Goal: Communication & Community: Participate in discussion

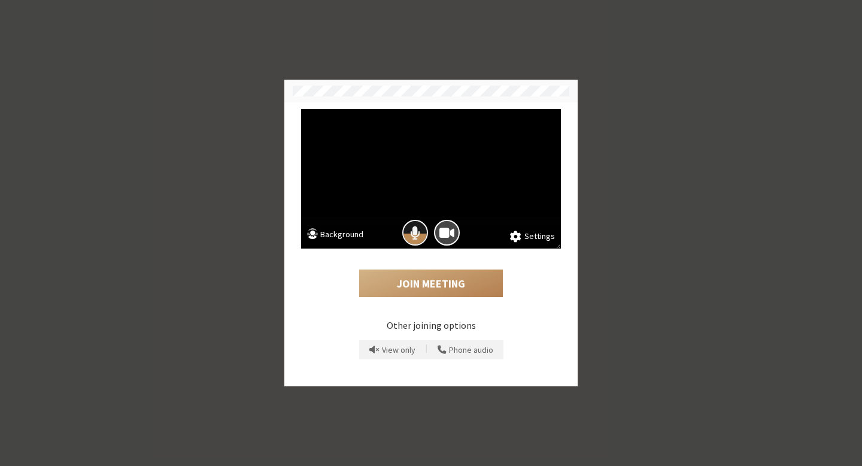
click at [414, 237] on span "Mic is on" at bounding box center [415, 233] width 10 height 16
click at [441, 286] on button "Join Meeting" at bounding box center [431, 283] width 144 height 28
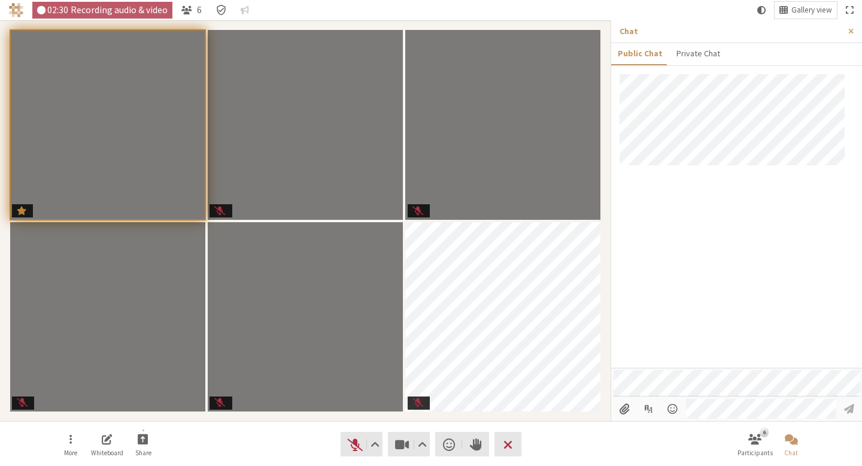
click at [747, 211] on div at bounding box center [736, 220] width 251 height 293
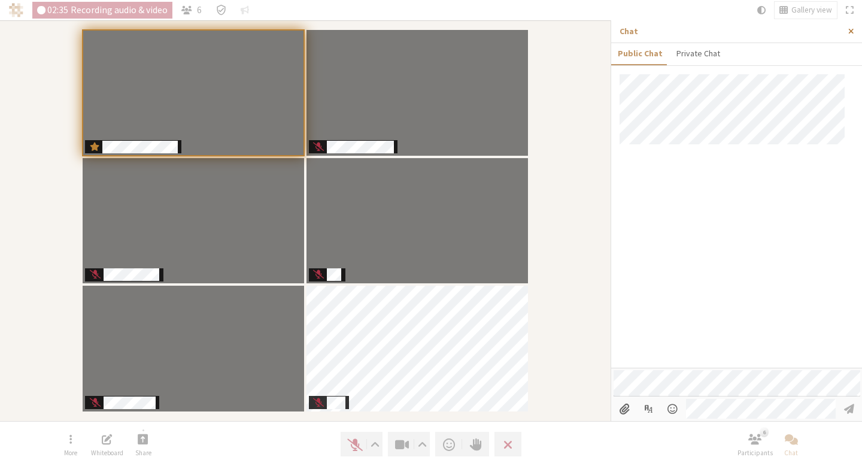
click at [850, 35] on span "Close sidebar" at bounding box center [851, 31] width 5 height 9
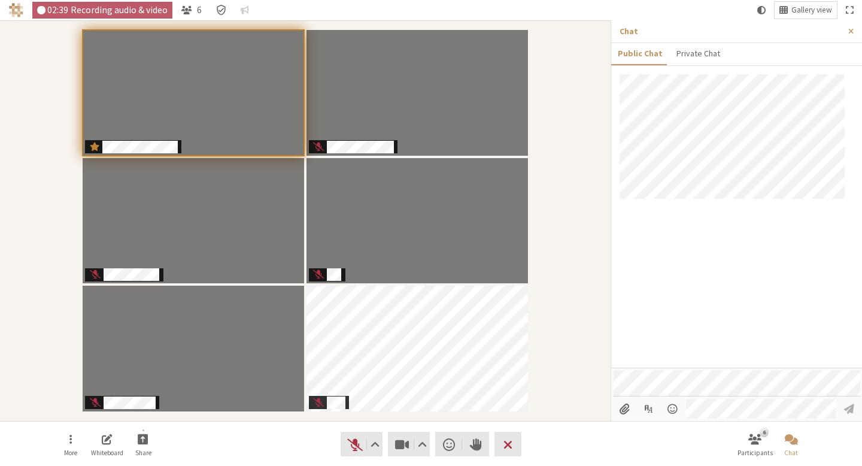
click at [747, 247] on div at bounding box center [736, 220] width 251 height 293
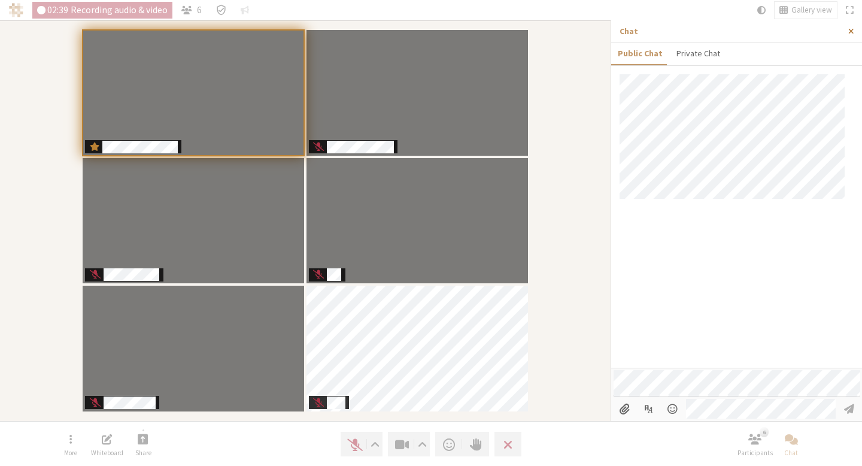
click at [846, 31] on button "Close sidebar" at bounding box center [851, 31] width 22 height 22
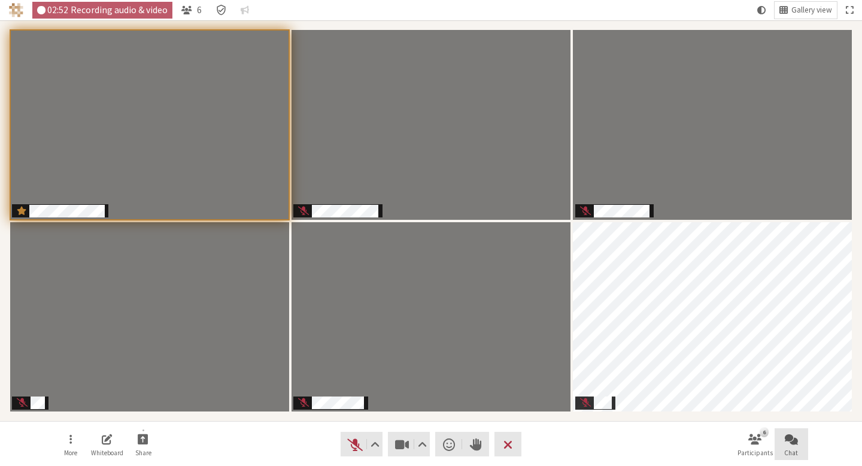
click at [795, 438] on span "Open chat" at bounding box center [791, 439] width 13 height 14
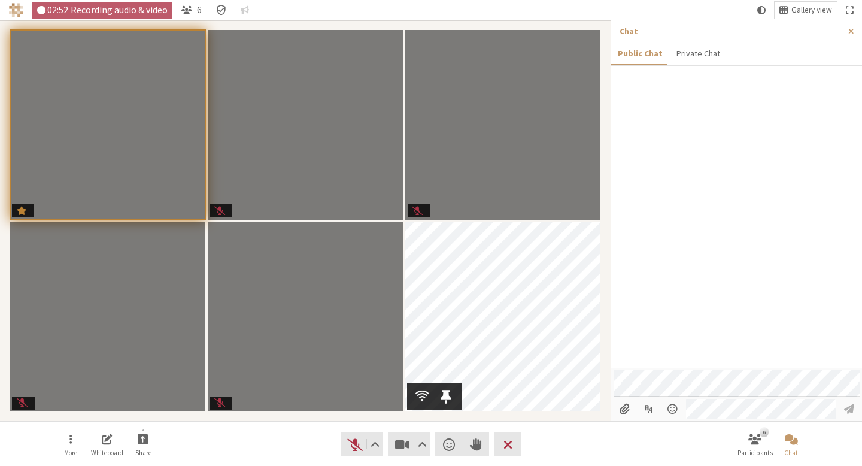
click at [791, 241] on div at bounding box center [736, 220] width 251 height 293
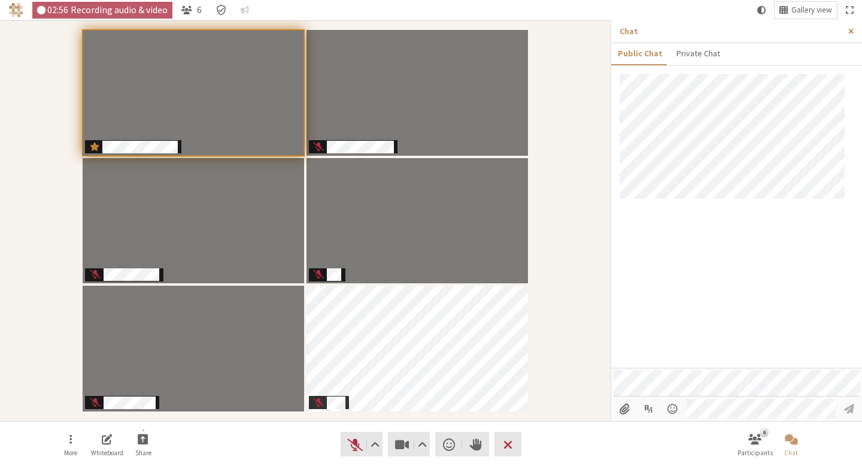
click at [850, 40] on button "Close sidebar" at bounding box center [851, 31] width 22 height 22
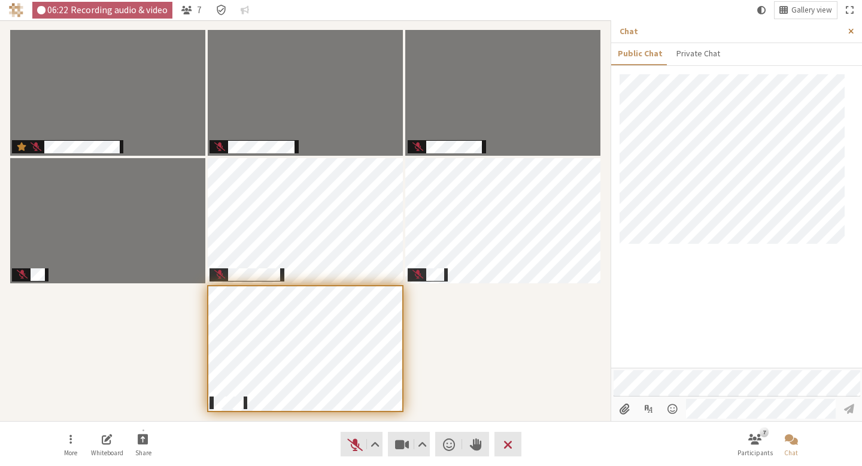
click at [853, 32] on span "Close sidebar" at bounding box center [851, 31] width 5 height 9
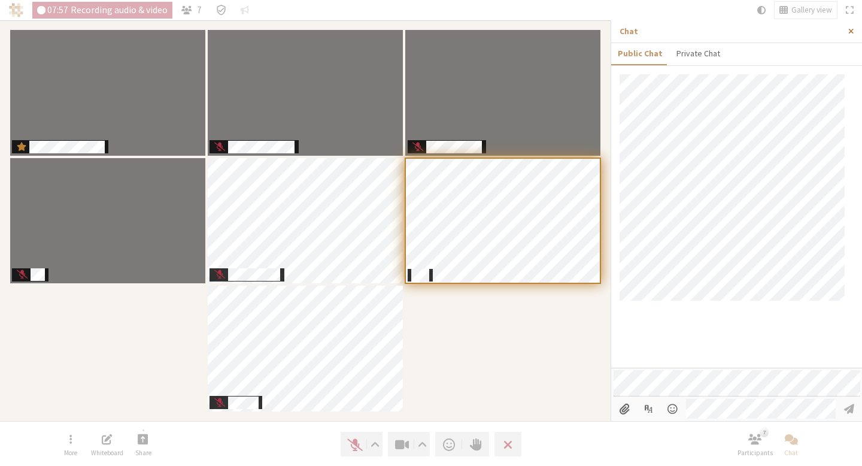
click at [849, 34] on span "Close sidebar" at bounding box center [851, 31] width 5 height 9
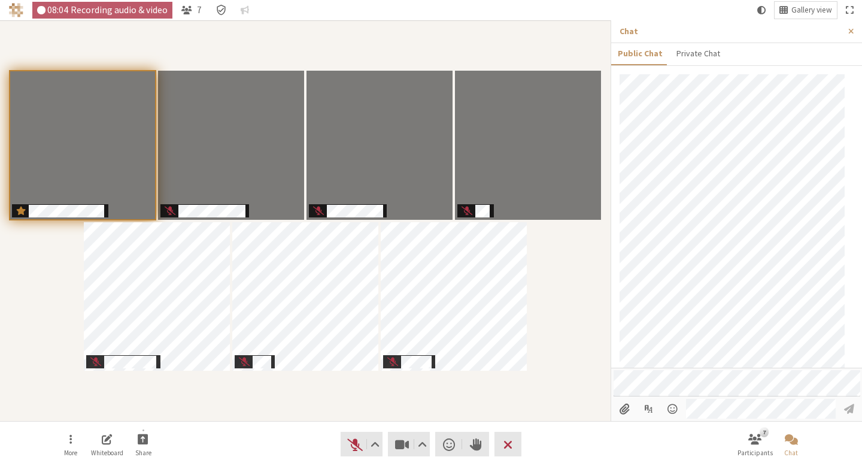
scroll to position [10, 0]
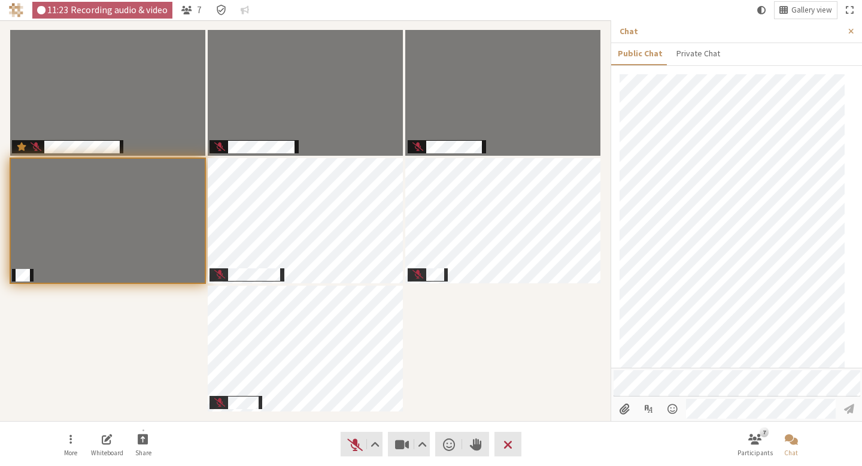
click at [168, 348] on div "Participants" at bounding box center [305, 221] width 594 height 384
click at [271, 456] on nav "More Whiteboard Share Audio Video Send a reaction Raise hand Leave 7 Participan…" at bounding box center [431, 444] width 755 height 45
click at [353, 442] on span "Unmute (⌘+Shift+A)" at bounding box center [355, 444] width 17 height 17
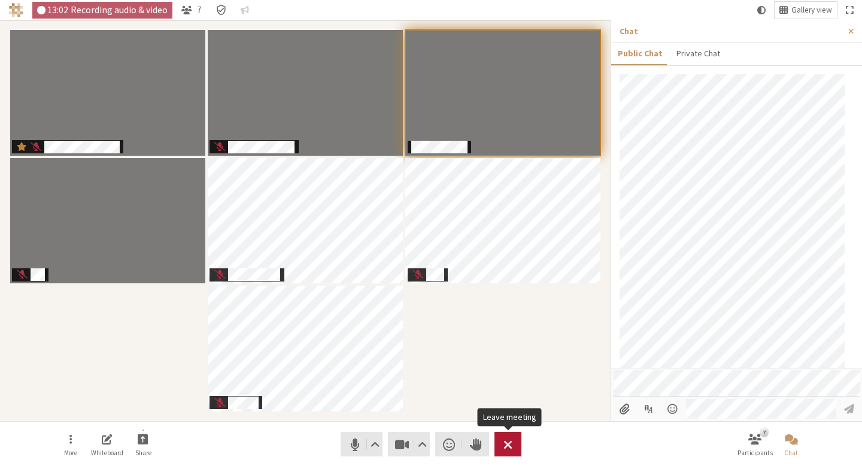
click at [505, 447] on span "Leave meeting" at bounding box center [508, 444] width 9 height 17
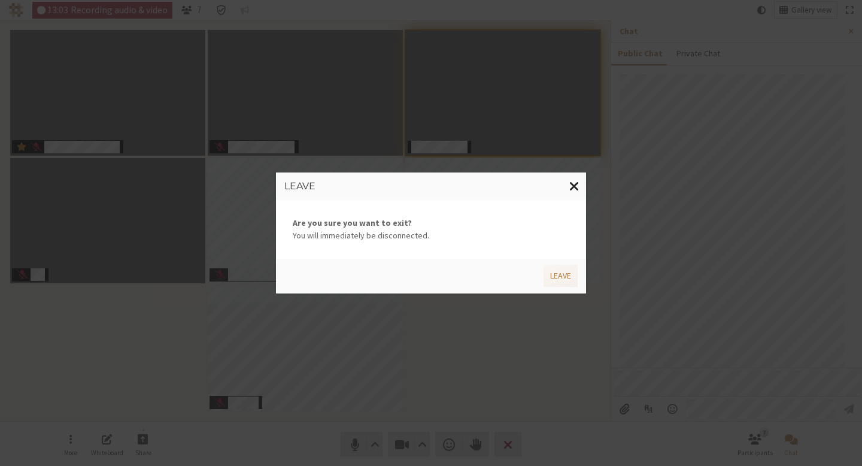
click at [579, 183] on button "Close modal" at bounding box center [574, 186] width 23 height 28
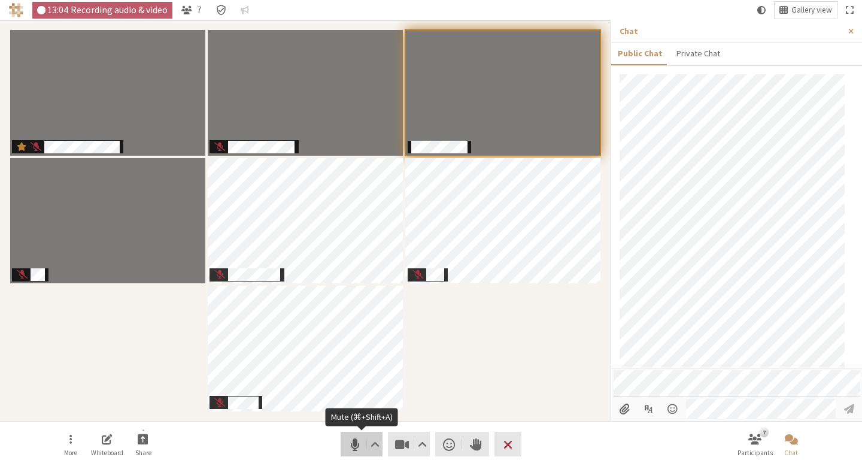
click at [347, 447] on span "Mute (⌘+Shift+A)" at bounding box center [355, 444] width 17 height 17
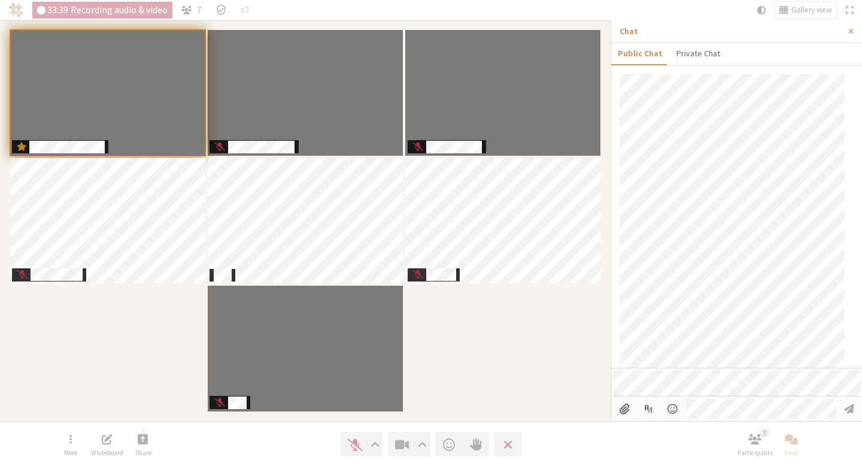
scroll to position [1309, 0]
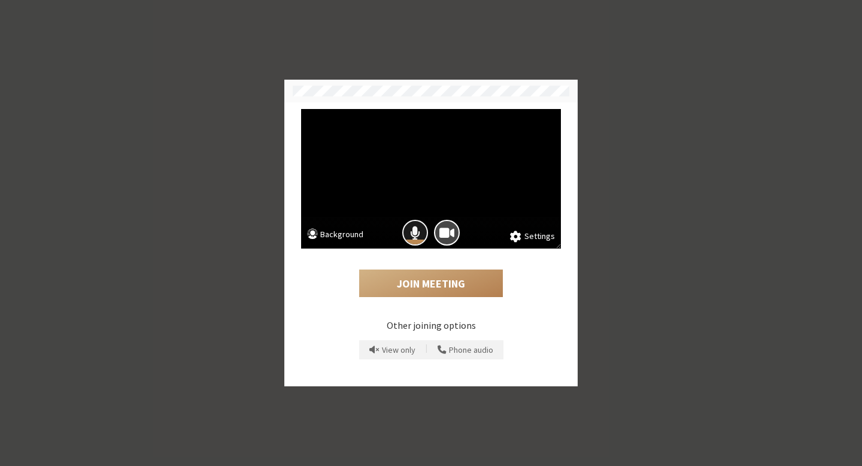
click at [421, 229] on button "Mic is on" at bounding box center [415, 233] width 26 height 26
click at [431, 287] on button "Join Meeting" at bounding box center [431, 283] width 144 height 28
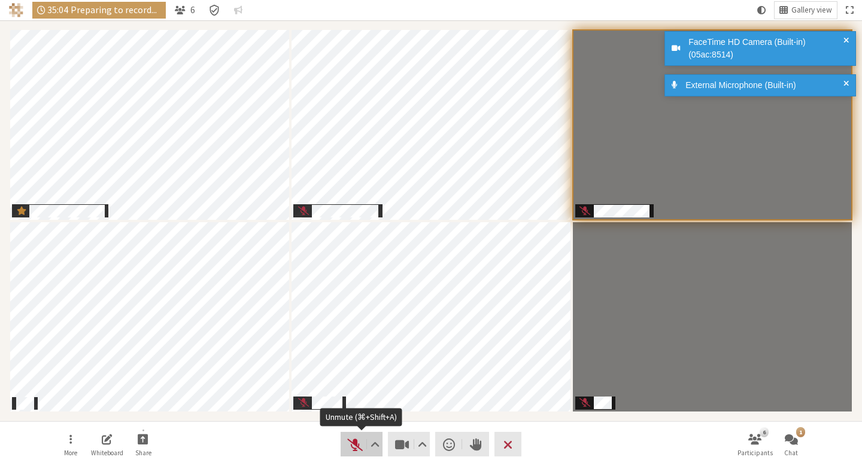
click at [346, 443] on button "Audio" at bounding box center [362, 444] width 42 height 25
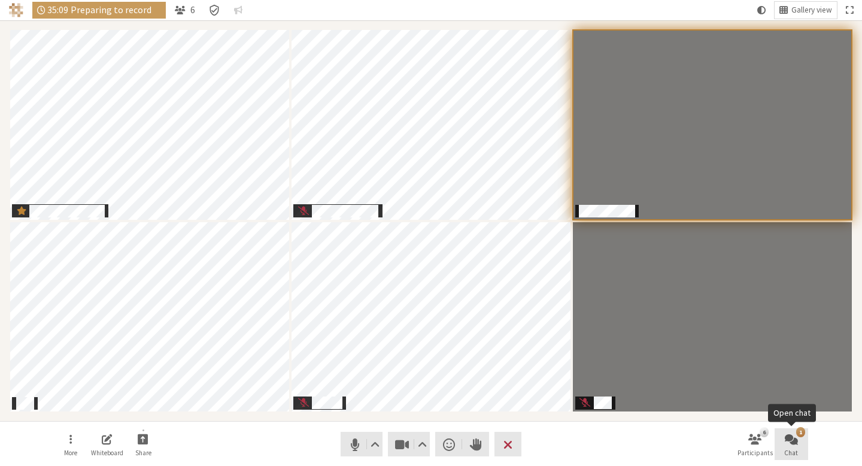
click at [799, 441] on button "1 Chat" at bounding box center [792, 444] width 34 height 32
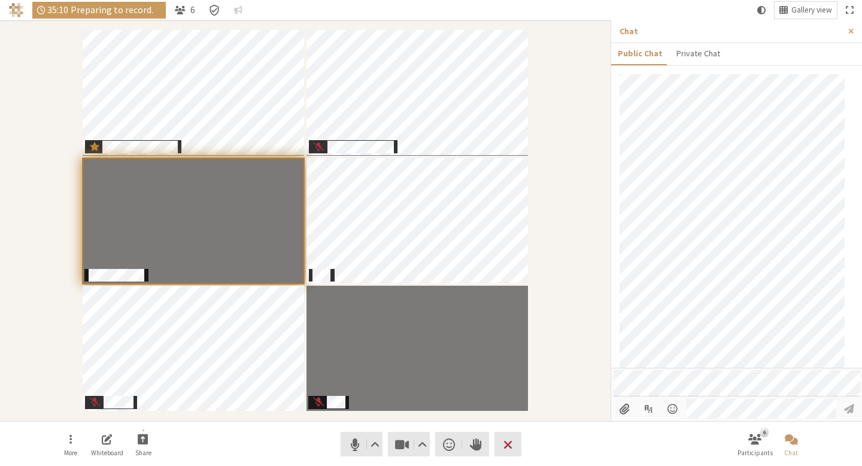
scroll to position [1352, 0]
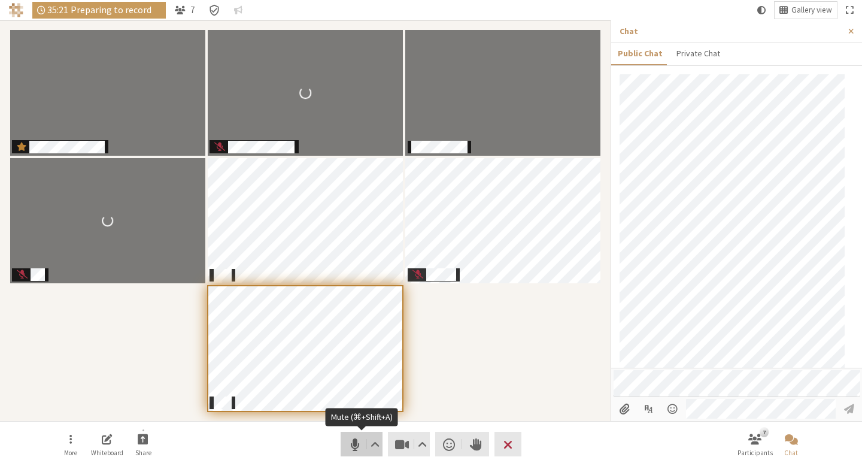
click at [353, 445] on span "Mute (⌘+Shift+A)" at bounding box center [355, 444] width 17 height 17
click at [357, 440] on span "Unmute (⌘+Shift+A)" at bounding box center [355, 444] width 17 height 17
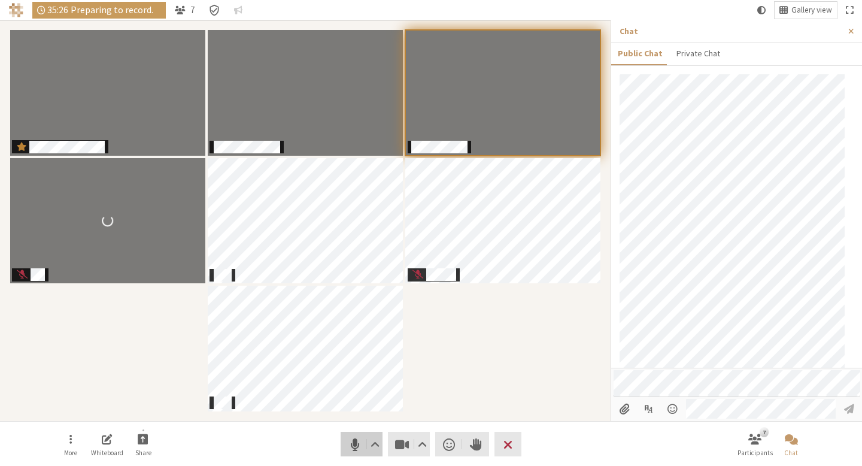
click at [353, 447] on span "Mute (⌘+Shift+A)" at bounding box center [355, 444] width 17 height 17
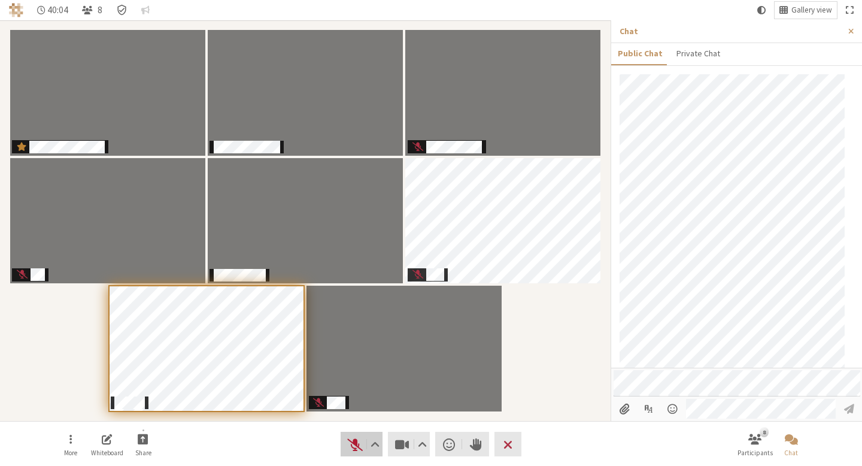
drag, startPoint x: 355, startPoint y: 443, endPoint x: 793, endPoint y: 397, distance: 440.7
click at [793, 397] on div "40:04 8 Gallery view More Whiteboard Share Audio Video Send a reaction Raise ha…" at bounding box center [431, 233] width 862 height 466
click at [293, 428] on nav "More Whiteboard Share Audio Video Send a reaction Raise hand Leave 8 Participan…" at bounding box center [431, 444] width 755 height 45
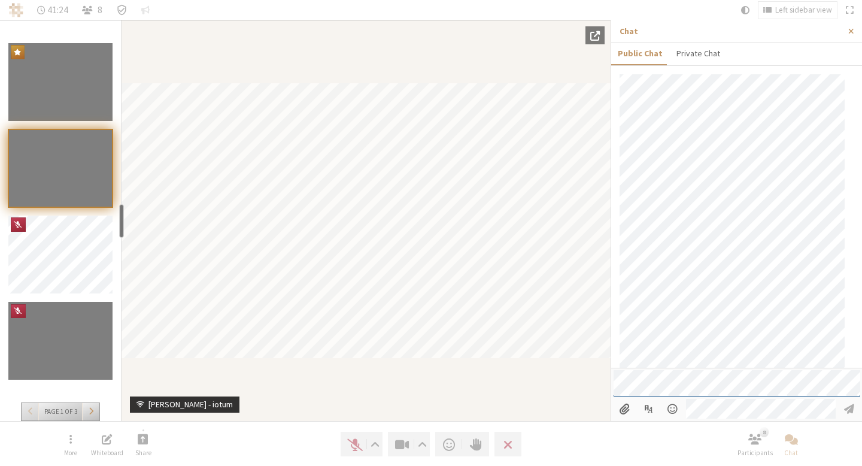
scroll to position [1514, 0]
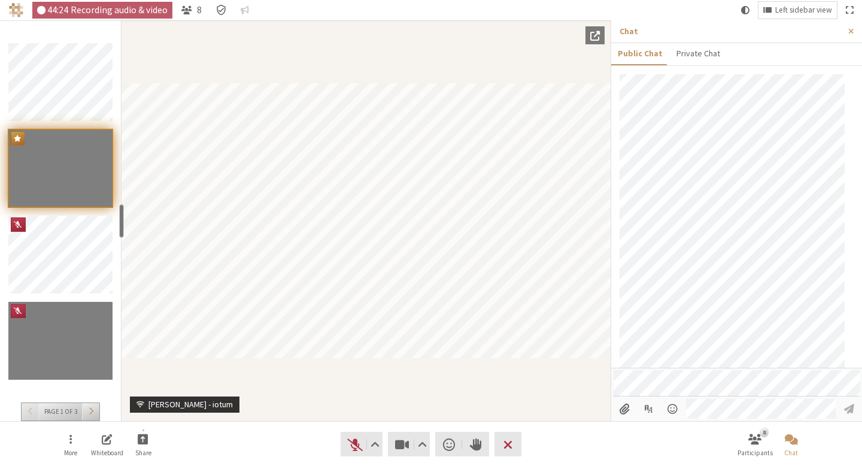
click at [524, 69] on div "Participant" at bounding box center [366, 220] width 489 height 401
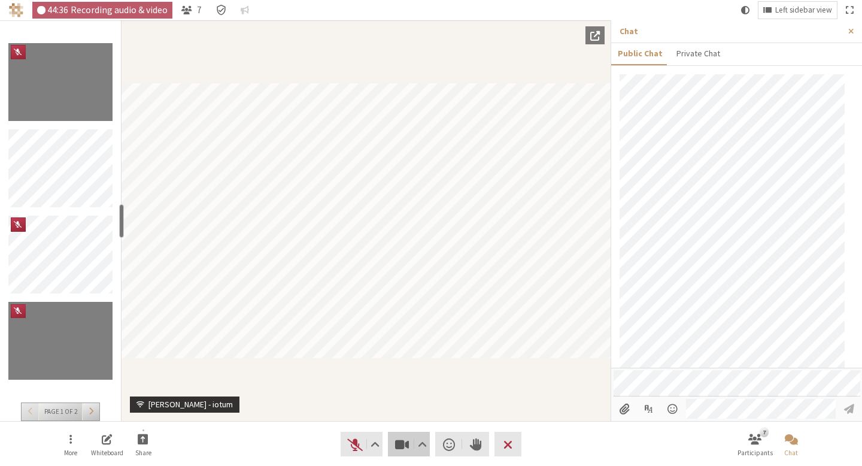
click at [402, 455] on button "Video" at bounding box center [409, 444] width 42 height 25
